Goal: Task Accomplishment & Management: Manage account settings

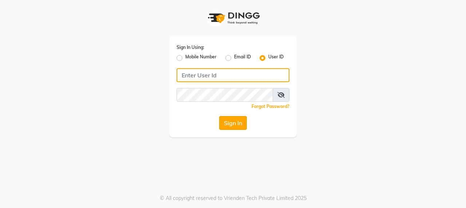
type input "burgundy"
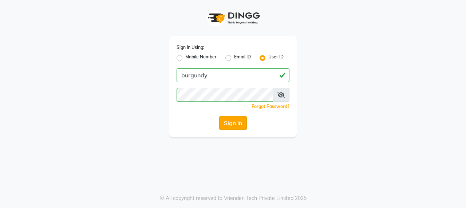
click at [225, 122] on button "Sign In" at bounding box center [233, 123] width 28 height 14
click at [225, 122] on div "Sign In" at bounding box center [233, 123] width 113 height 14
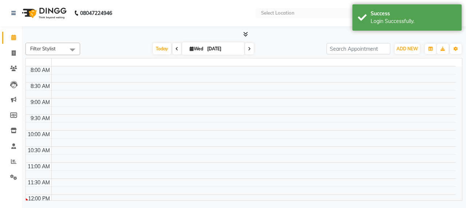
click at [229, 126] on td at bounding box center [253, 126] width 405 height 8
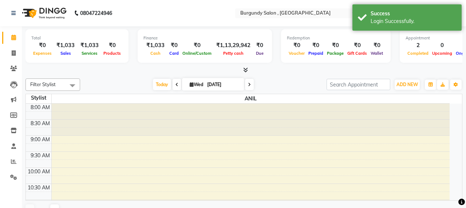
select select "en"
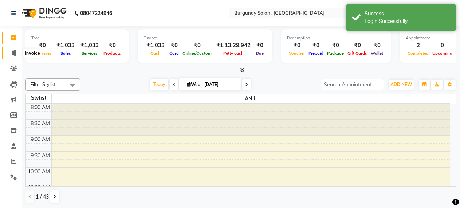
click at [14, 53] on icon at bounding box center [14, 52] width 4 height 5
select select "service"
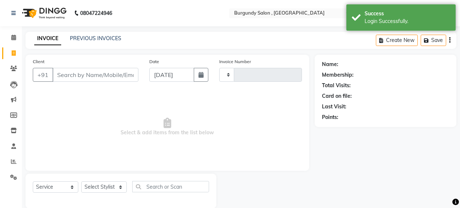
type input "1680"
select select "5345"
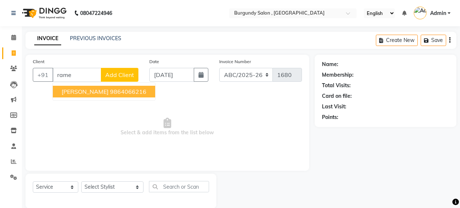
click at [81, 91] on span "[PERSON_NAME]" at bounding box center [85, 91] width 47 height 7
type input "9864066216"
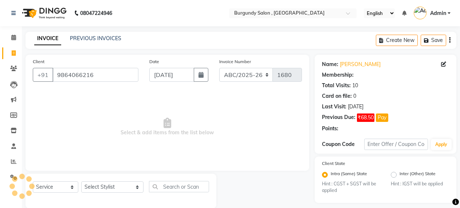
select select "1: Object"
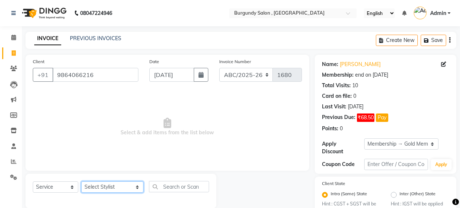
click at [105, 186] on select "Select Stylist ANIL [PERSON_NAME] [PERSON_NAME] DHON DAS DHON / [PERSON_NAME] […" at bounding box center [112, 186] width 62 height 11
select select "58941"
click at [81, 181] on select "Select Stylist ANIL [PERSON_NAME] [PERSON_NAME] DHON DAS DHON / [PERSON_NAME] […" at bounding box center [112, 186] width 62 height 11
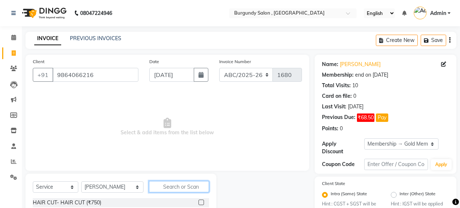
click at [153, 182] on input "text" at bounding box center [179, 186] width 60 height 11
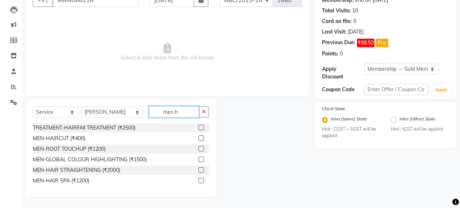
type input "men h"
click at [202, 137] on label at bounding box center [200, 137] width 5 height 5
click at [202, 137] on input "checkbox" at bounding box center [200, 138] width 5 height 5
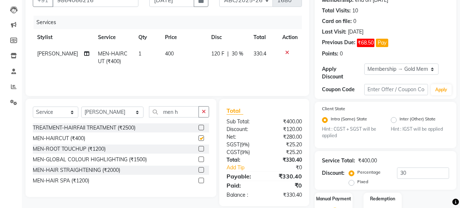
checkbox input "false"
click at [203, 110] on icon "button" at bounding box center [204, 111] width 4 height 5
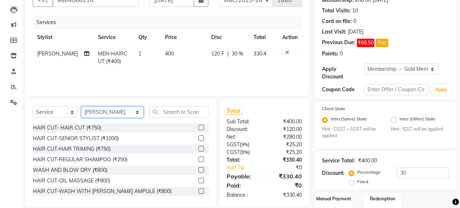
click at [106, 115] on select "Select Stylist ANIL [PERSON_NAME] [PERSON_NAME] DHON DAS DHON / [PERSON_NAME] […" at bounding box center [112, 111] width 62 height 11
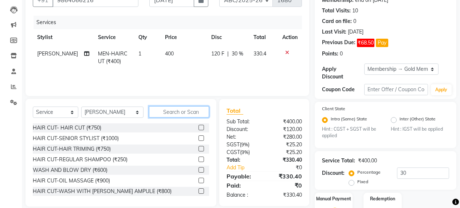
click at [149, 110] on input "text" at bounding box center [179, 111] width 60 height 11
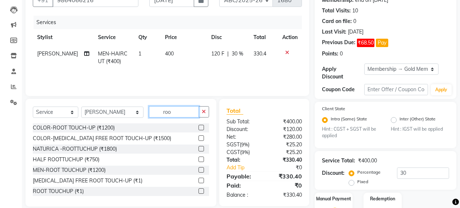
type input "roo"
click at [198, 169] on label at bounding box center [200, 169] width 5 height 5
click at [198, 169] on input "checkbox" at bounding box center [200, 170] width 5 height 5
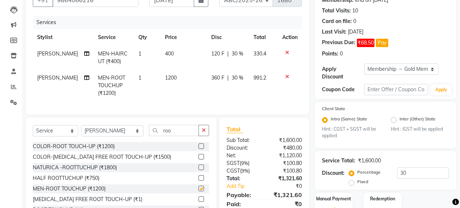
checkbox input "false"
click at [201, 91] on td "1200" at bounding box center [184, 86] width 46 height 32
select select "58941"
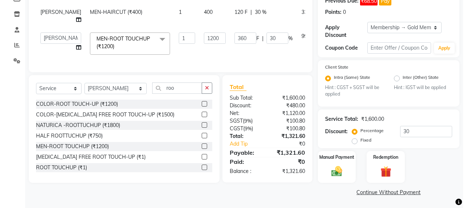
scroll to position [117, 0]
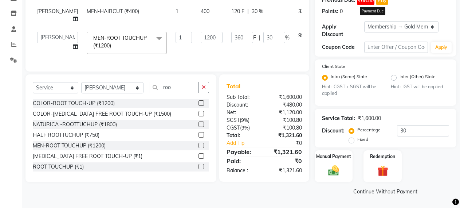
click at [383, 2] on button "Pay" at bounding box center [382, 0] width 12 height 8
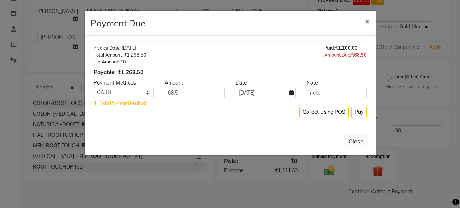
select select "1"
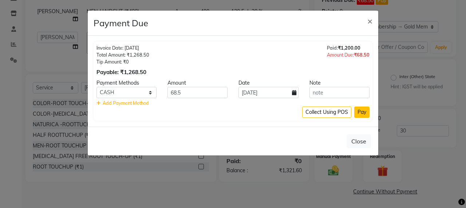
click at [361, 111] on button "Pay" at bounding box center [361, 111] width 15 height 11
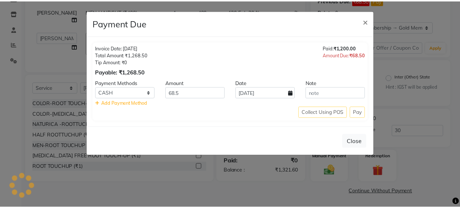
scroll to position [108, 0]
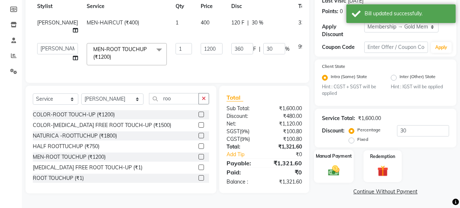
click at [332, 168] on img at bounding box center [334, 170] width 19 height 13
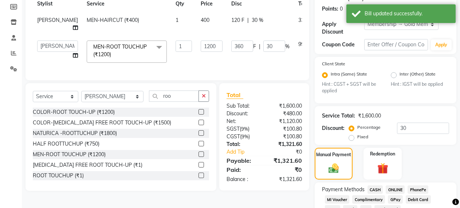
scroll to position [152, 0]
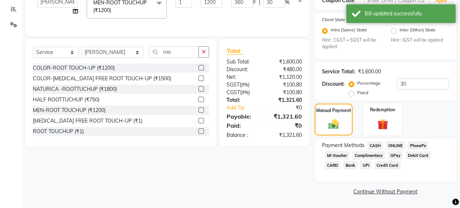
click at [374, 142] on span "CASH" at bounding box center [375, 145] width 16 height 8
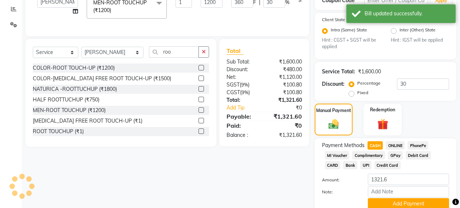
scroll to position [182, 0]
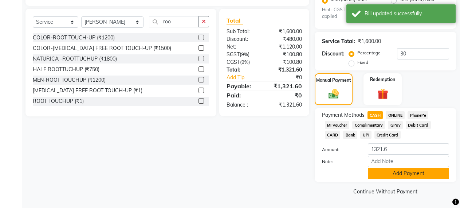
click at [397, 175] on button "Add Payment" at bounding box center [408, 173] width 81 height 11
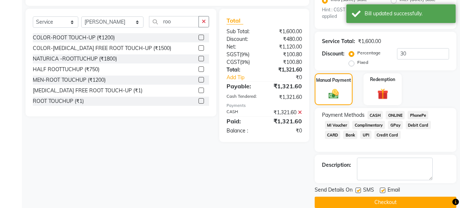
scroll to position [193, 0]
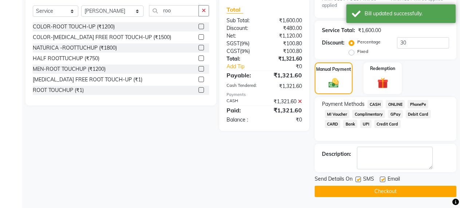
click at [356, 180] on label at bounding box center [357, 178] width 5 height 5
click at [356, 180] on input "checkbox" at bounding box center [357, 179] width 5 height 5
checkbox input "false"
click at [383, 179] on label at bounding box center [382, 178] width 5 height 5
click at [383, 179] on input "checkbox" at bounding box center [382, 179] width 5 height 5
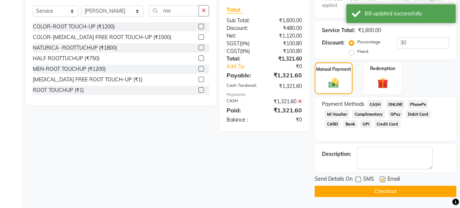
checkbox input "false"
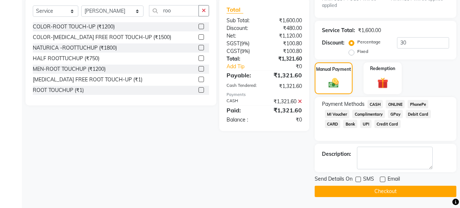
click at [382, 195] on button "Checkout" at bounding box center [386, 190] width 142 height 11
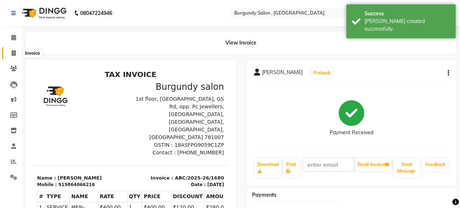
click at [12, 52] on icon at bounding box center [14, 52] width 4 height 5
select select "service"
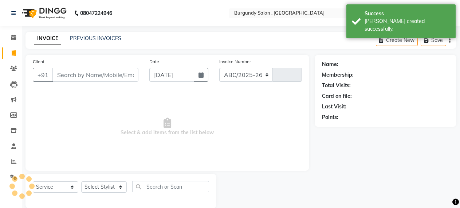
scroll to position [11, 0]
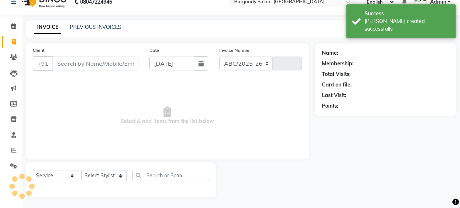
select select "5345"
type input "1681"
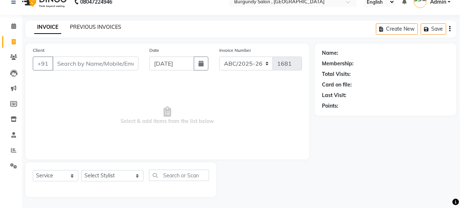
click at [97, 26] on link "PREVIOUS INVOICES" at bounding box center [95, 27] width 51 height 7
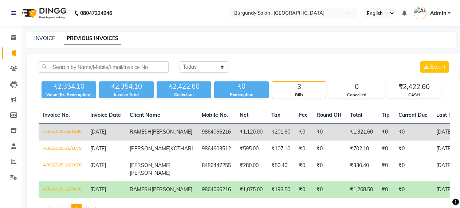
click at [346, 140] on td "₹1,321.60" at bounding box center [362, 131] width 32 height 17
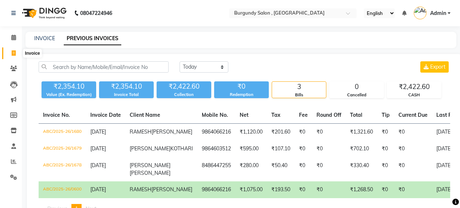
click at [13, 51] on icon at bounding box center [14, 52] width 4 height 5
select select "service"
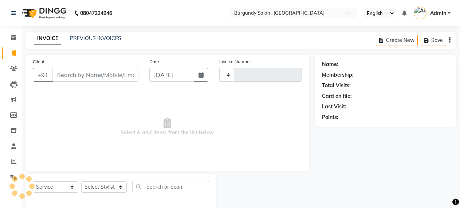
scroll to position [11, 0]
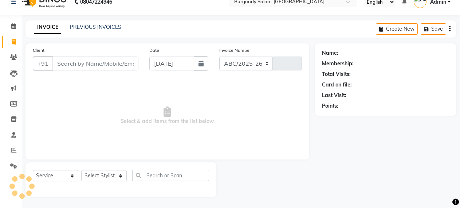
select select "5345"
type input "1681"
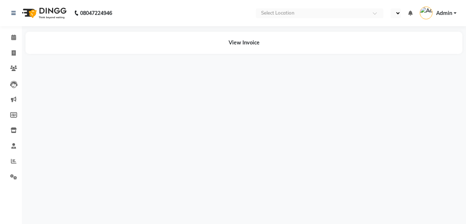
select select "en"
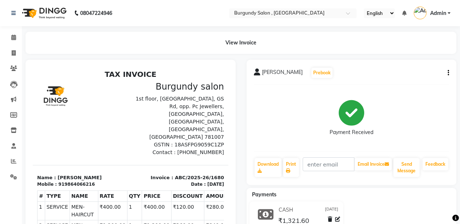
click at [447, 71] on button "button" at bounding box center [447, 73] width 4 height 8
click at [410, 81] on div "Edit Invoice" at bounding box center [412, 82] width 50 height 9
select select "service"
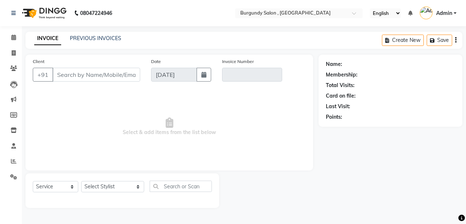
type input "9864066216"
type input "ABC/2025-26/1680"
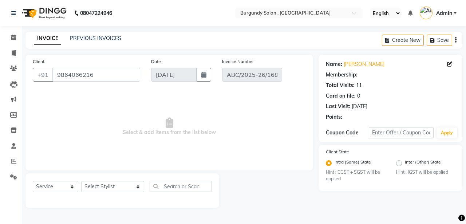
select select "1: Object"
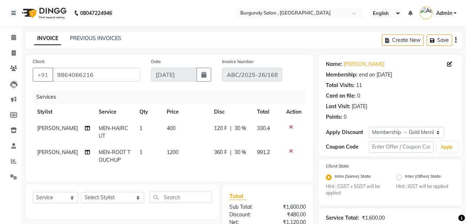
select select "select"
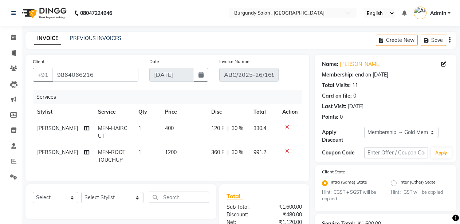
click at [287, 127] on icon at bounding box center [287, 127] width 4 height 5
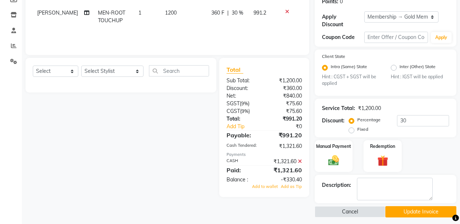
scroll to position [120, 0]
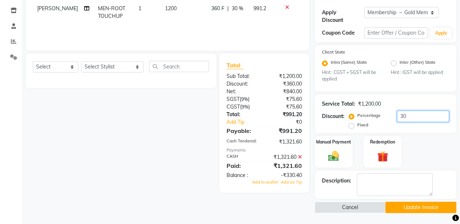
click at [401, 118] on input "30" at bounding box center [423, 116] width 52 height 11
type input "50"
click at [299, 156] on icon at bounding box center [300, 156] width 4 height 5
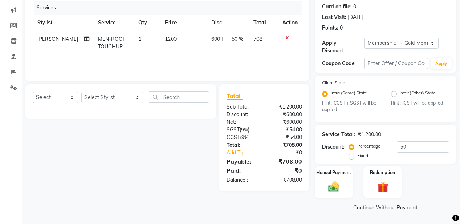
scroll to position [89, 0]
click at [334, 184] on img at bounding box center [334, 186] width 19 height 13
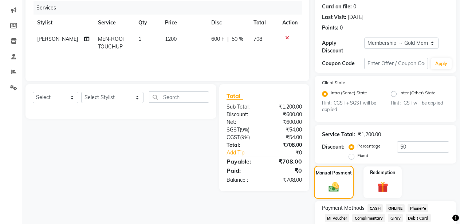
scroll to position [120, 0]
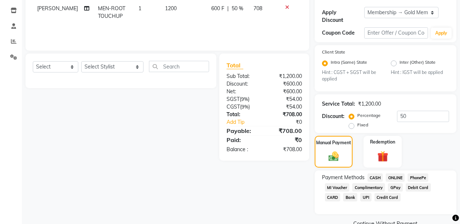
click at [377, 178] on span "CASH" at bounding box center [375, 177] width 16 height 8
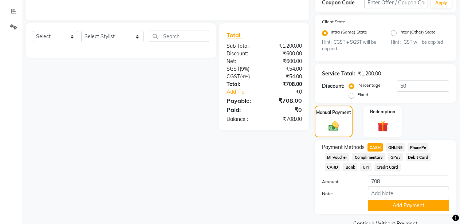
scroll to position [164, 0]
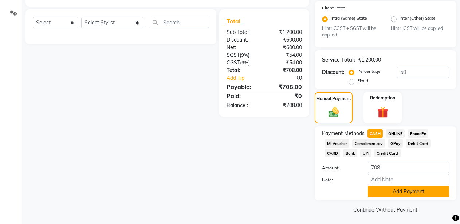
click at [389, 192] on button "Add Payment" at bounding box center [408, 191] width 81 height 11
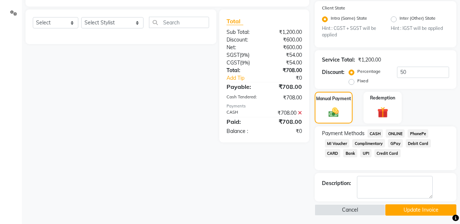
click at [399, 208] on button "Update Invoice" at bounding box center [420, 209] width 71 height 11
